Goal: Information Seeking & Learning: Understand process/instructions

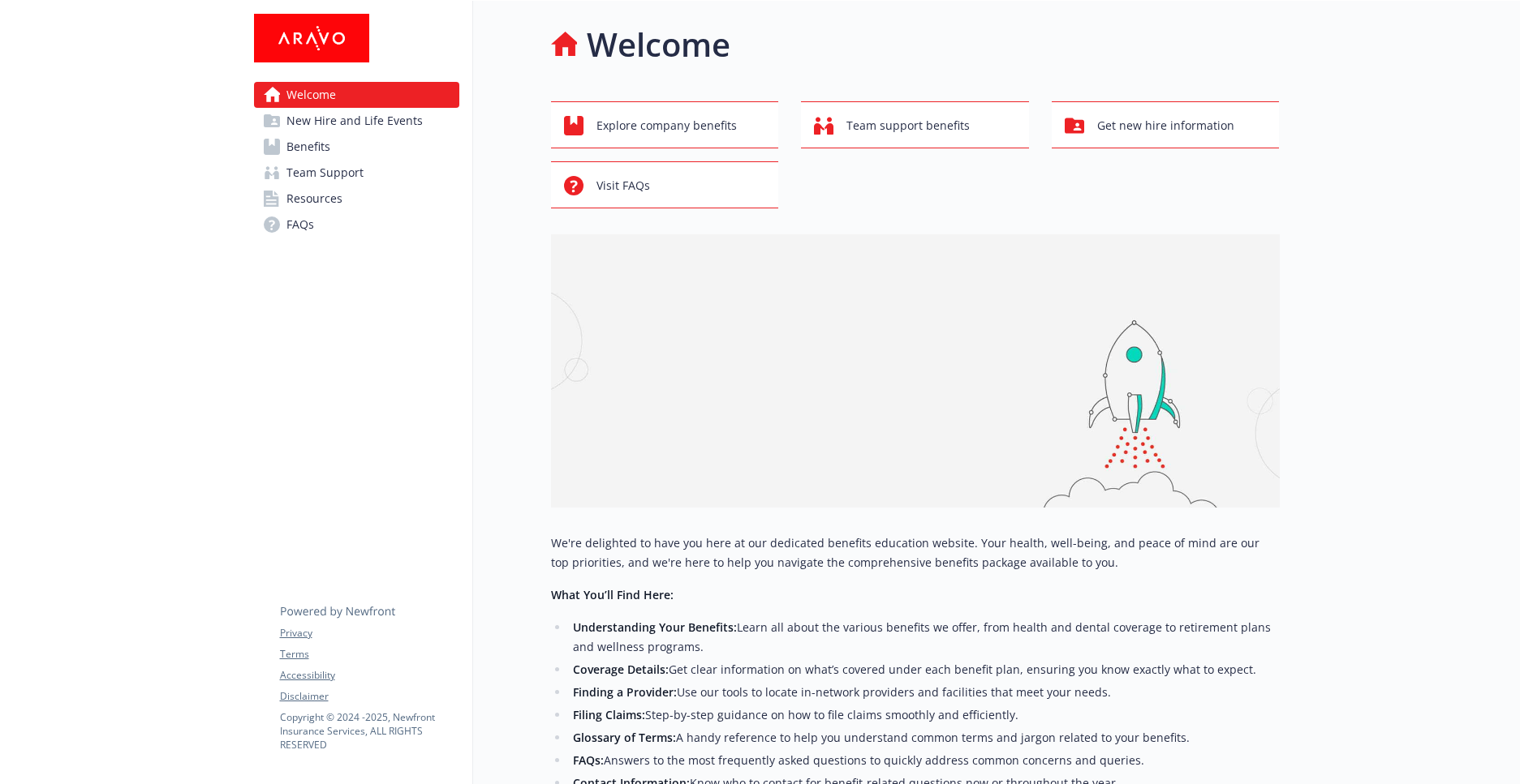
click at [311, 110] on span "New Hire and Life Events" at bounding box center [354, 121] width 137 height 26
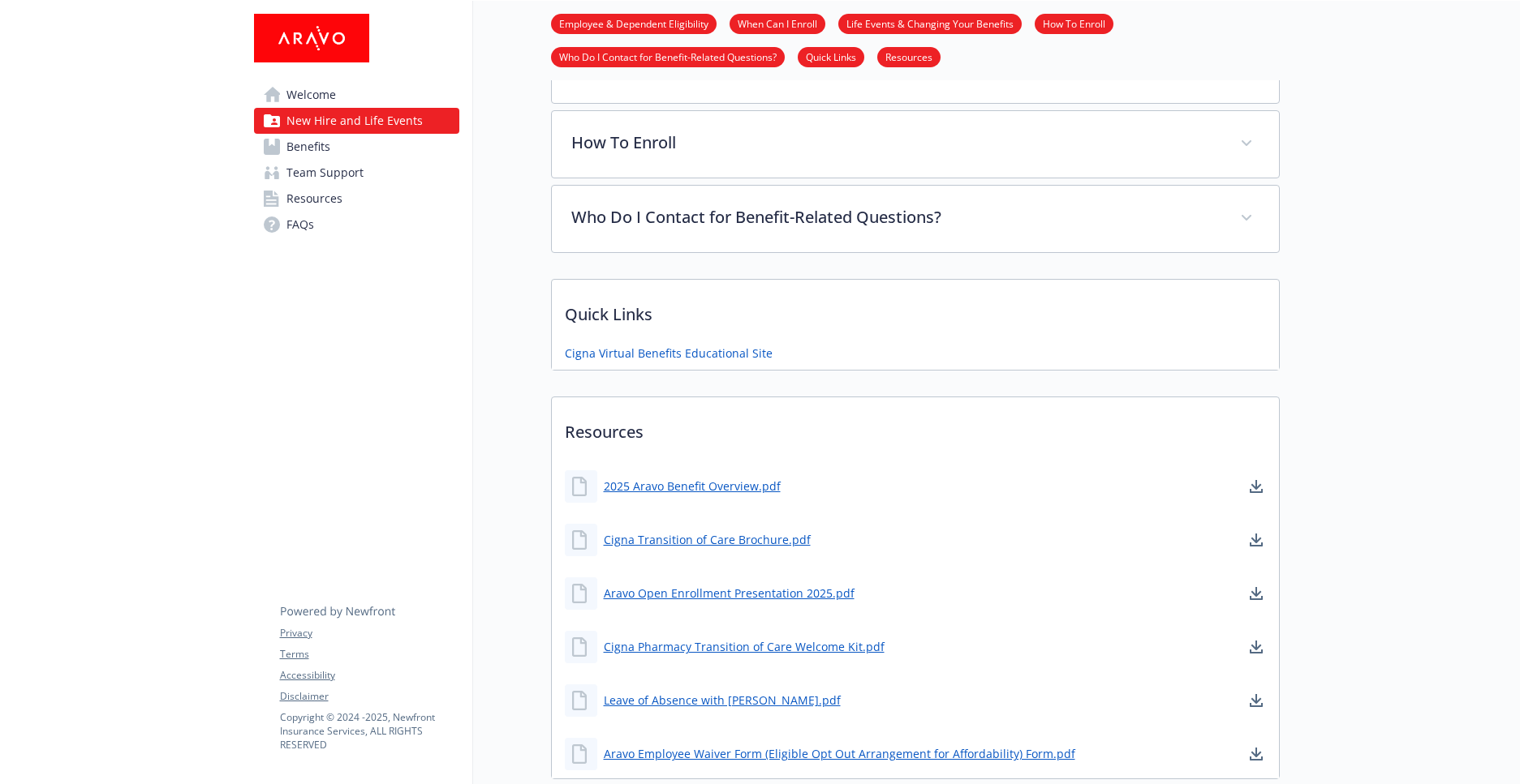
scroll to position [581, 0]
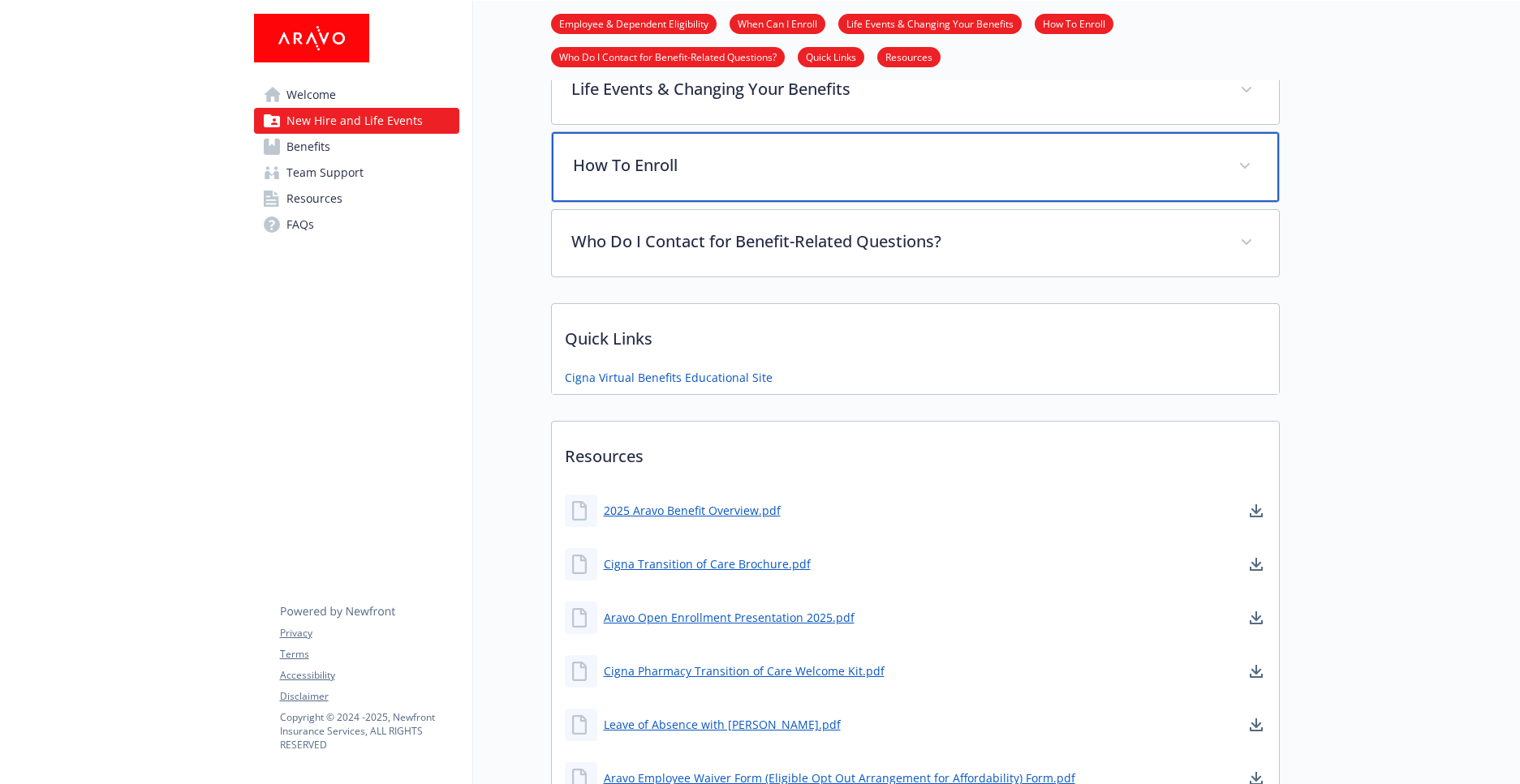
click at [705, 178] on div "How To Enroll" at bounding box center [916, 167] width 727 height 70
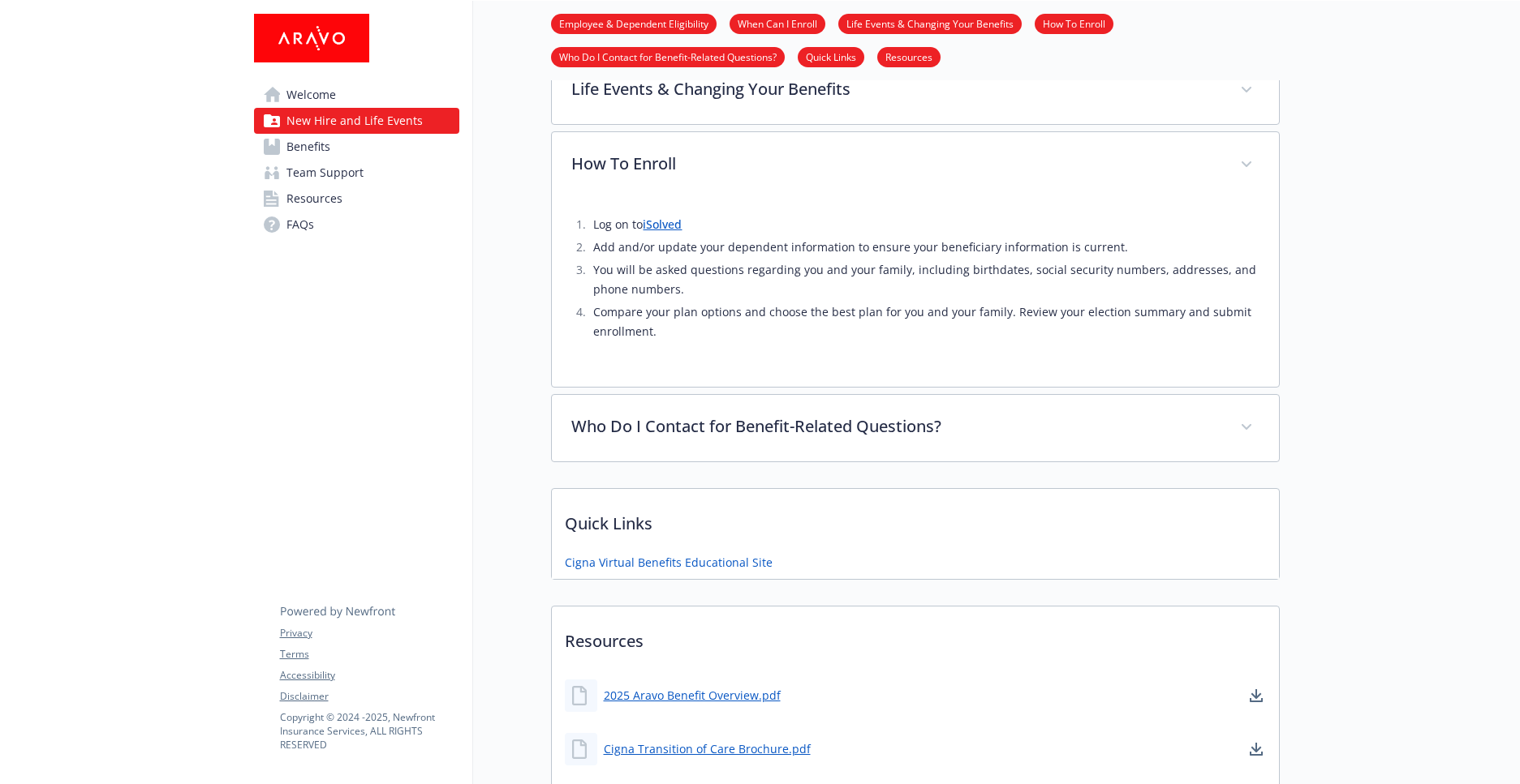
click at [323, 178] on span "Team Support" at bounding box center [324, 173] width 77 height 26
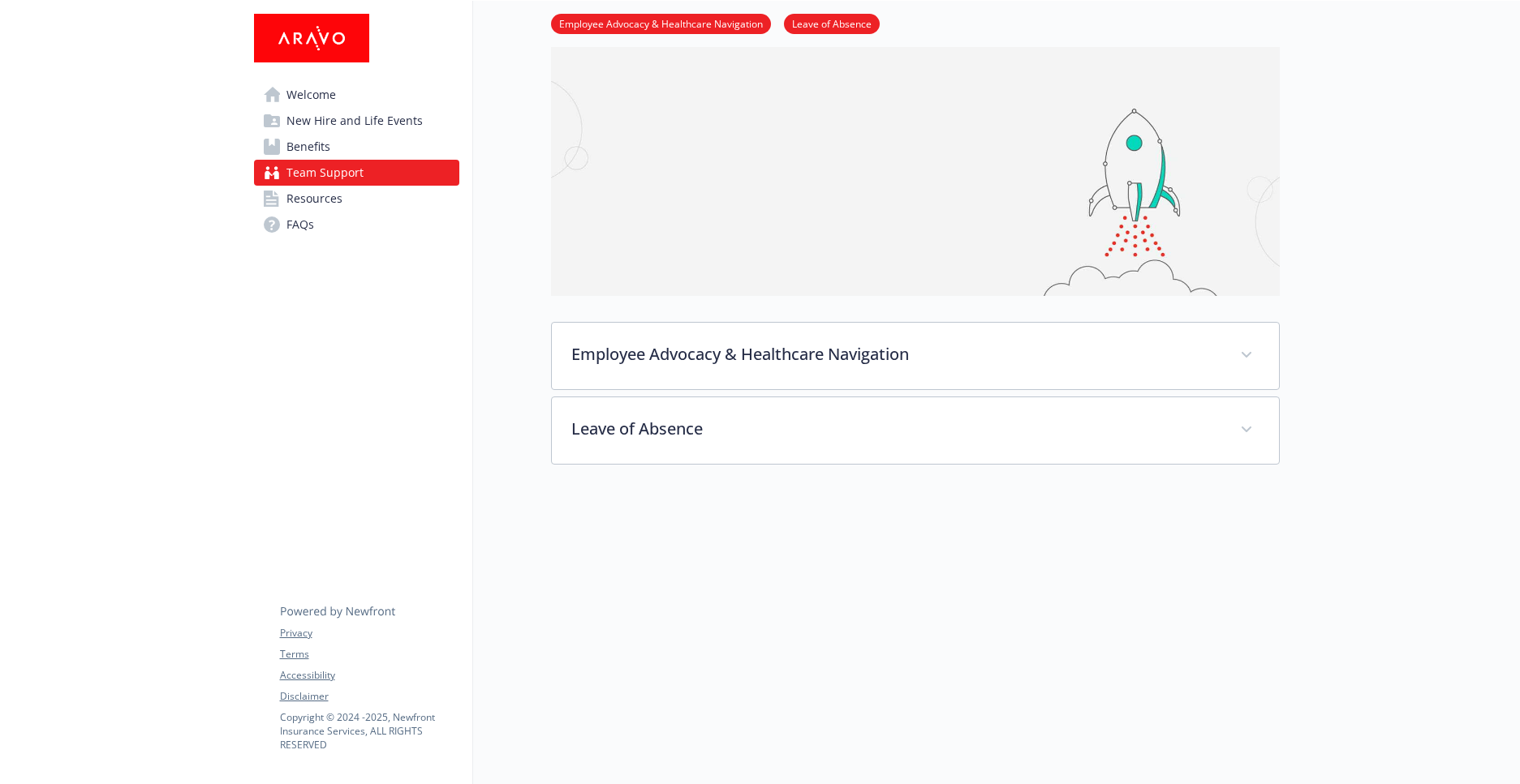
click at [336, 144] on link "Benefits" at bounding box center [357, 147] width 205 height 26
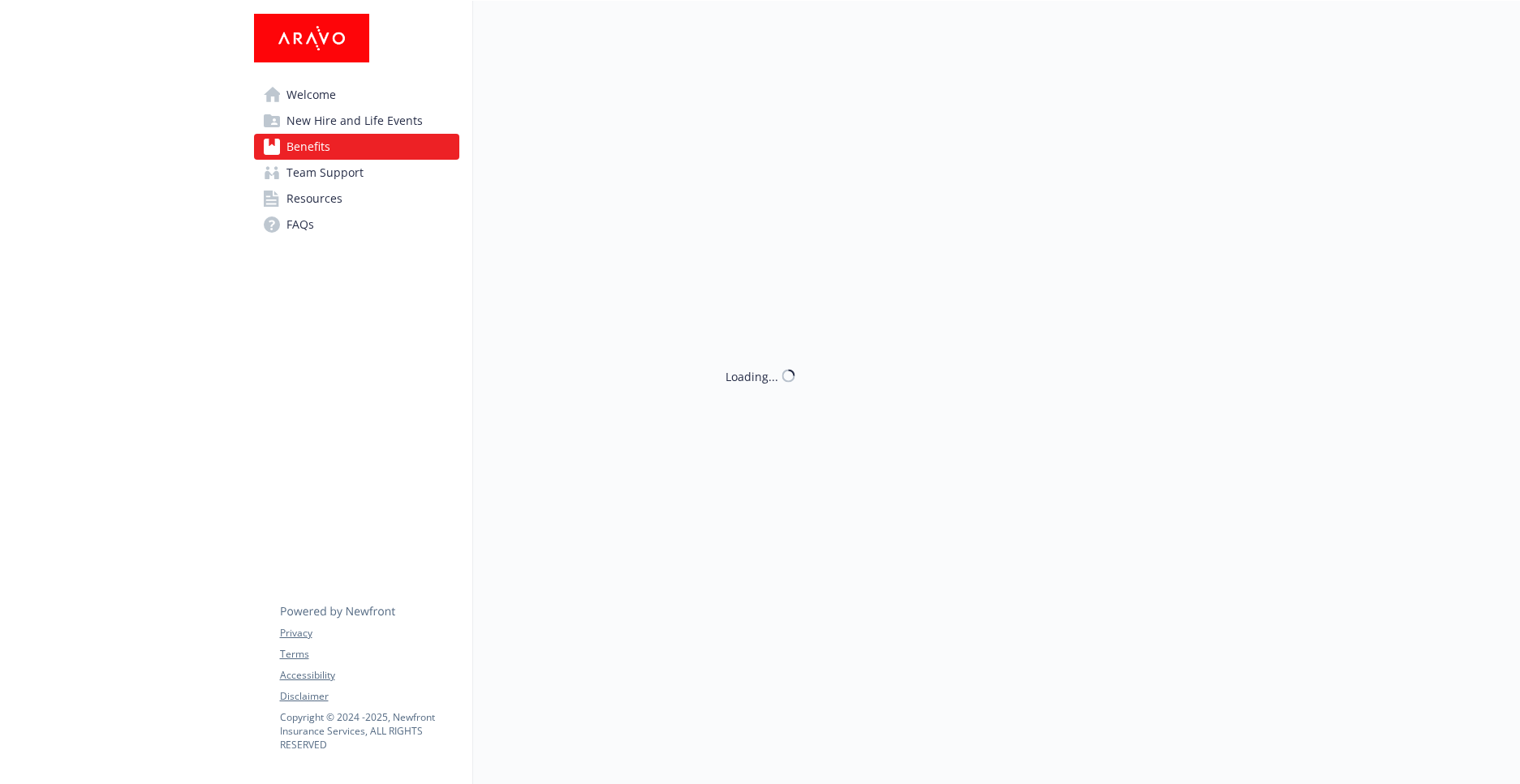
scroll to position [124, 0]
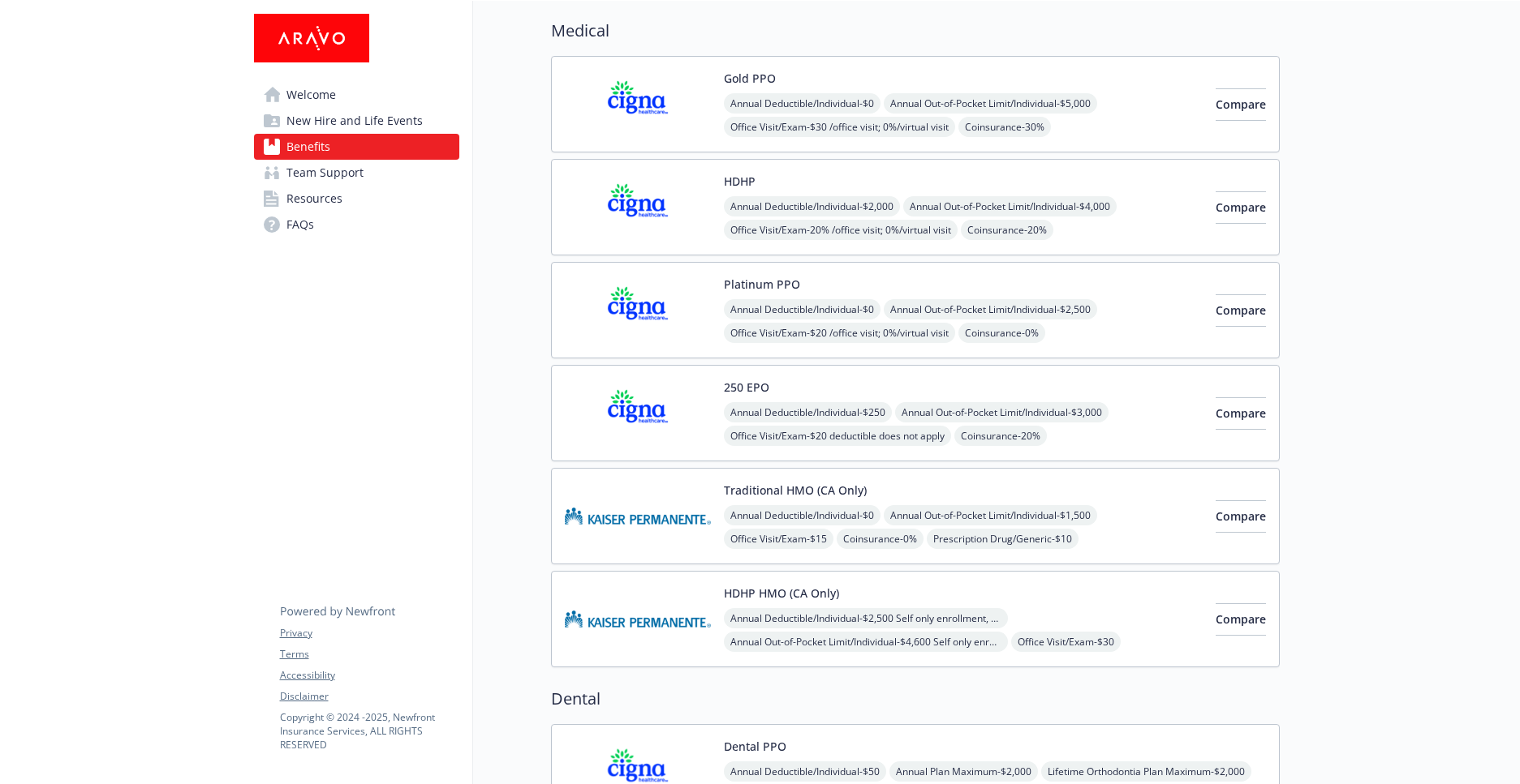
click at [298, 223] on span "FAQs" at bounding box center [300, 225] width 28 height 26
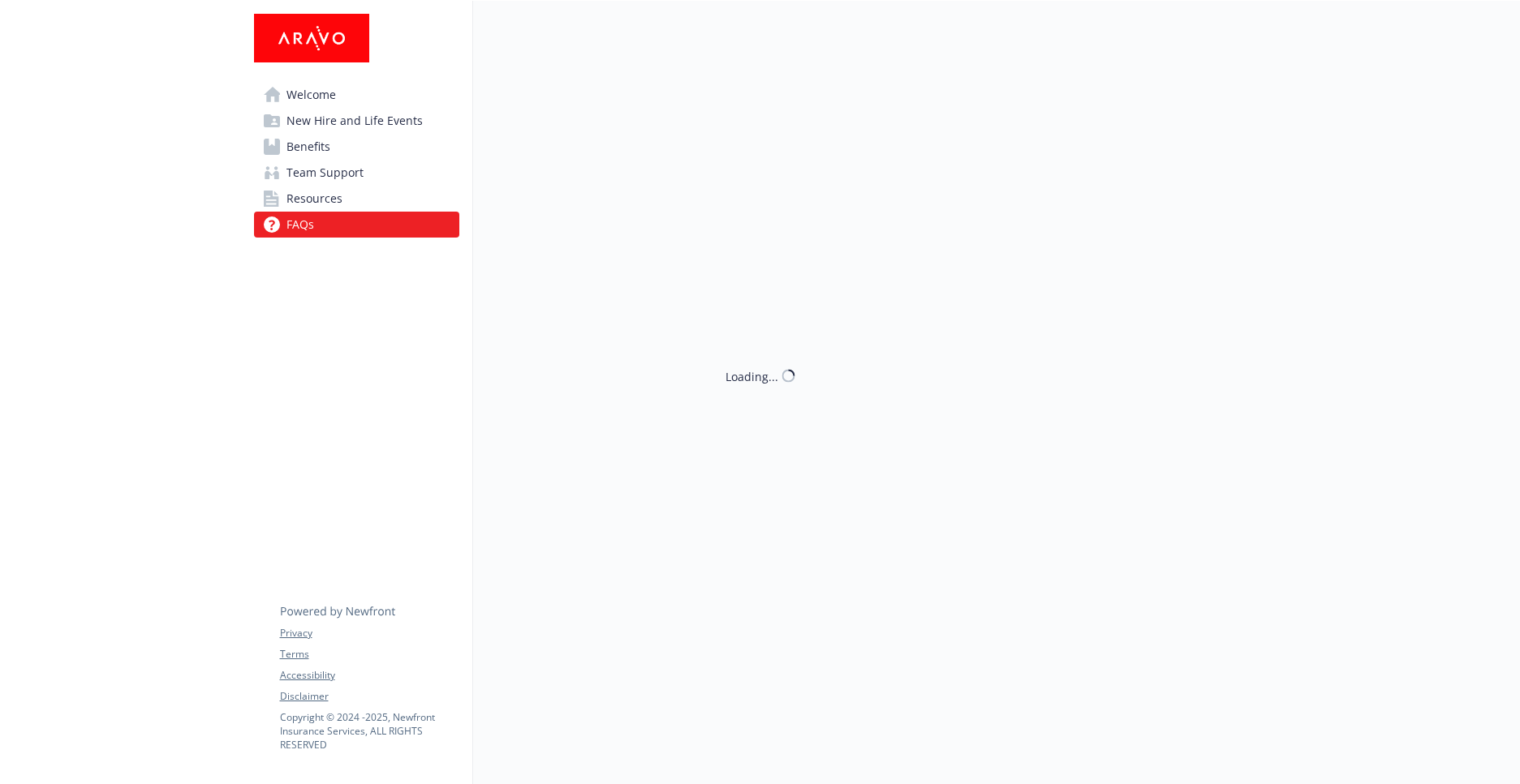
scroll to position [124, 0]
